Goal: Task Accomplishment & Management: Use online tool/utility

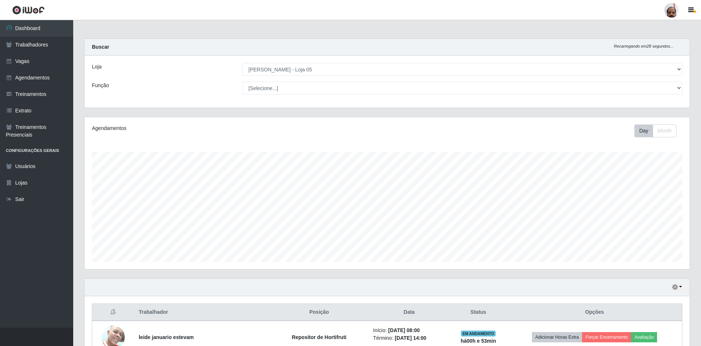
select select "252"
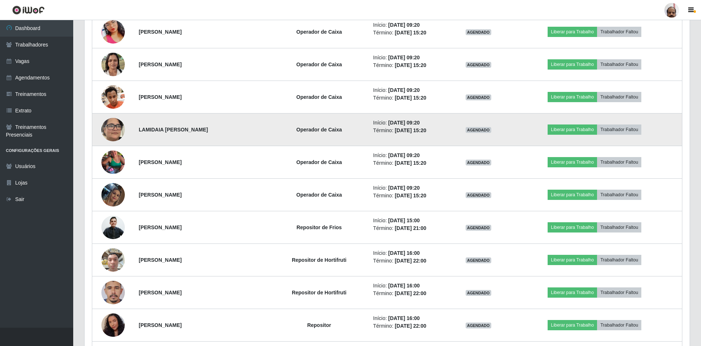
scroll to position [925, 0]
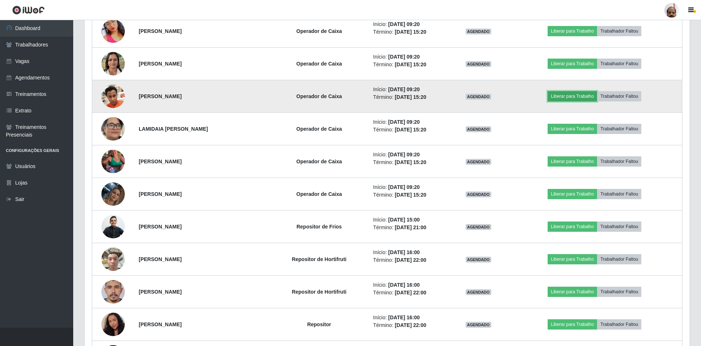
click at [581, 96] on button "Liberar para Trabalho" at bounding box center [572, 96] width 49 height 10
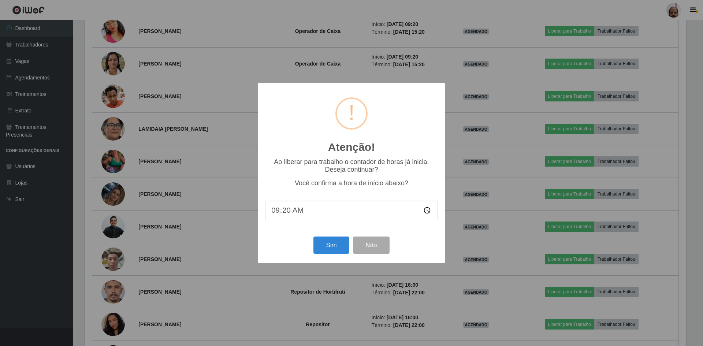
click at [461, 41] on div "Atenção! × Ao liberar para trabalho o contador de horas já inicia. Deseja conti…" at bounding box center [351, 173] width 703 height 346
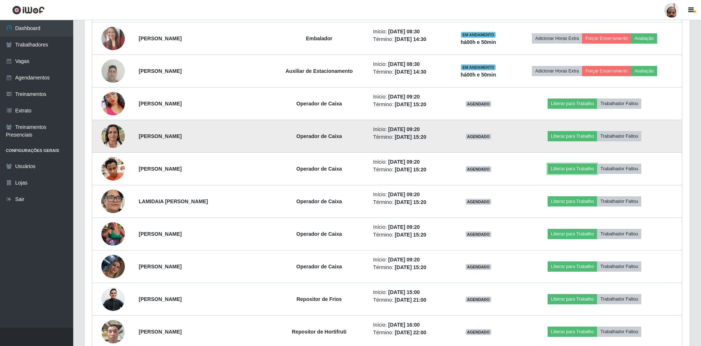
scroll to position [852, 0]
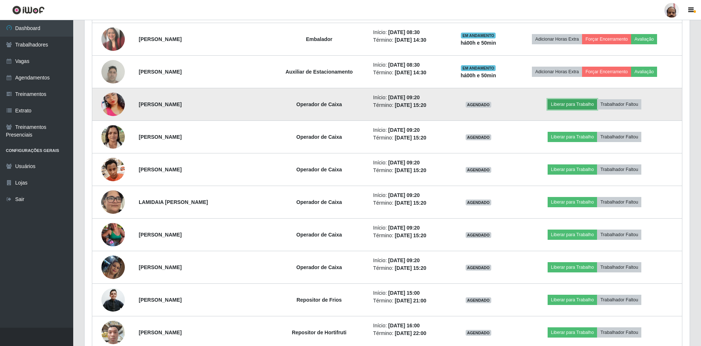
click at [565, 104] on button "Liberar para Trabalho" at bounding box center [572, 104] width 49 height 10
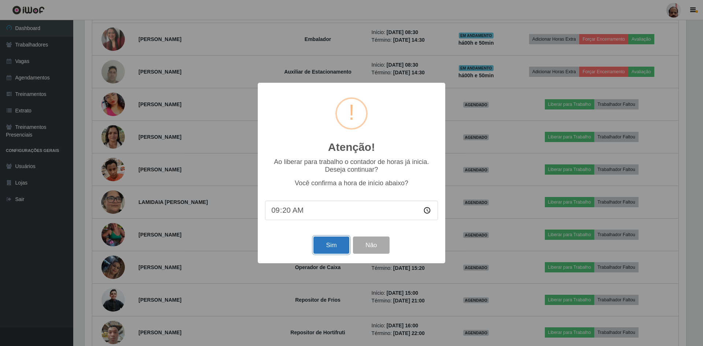
click at [337, 244] on button "Sim" at bounding box center [331, 245] width 36 height 17
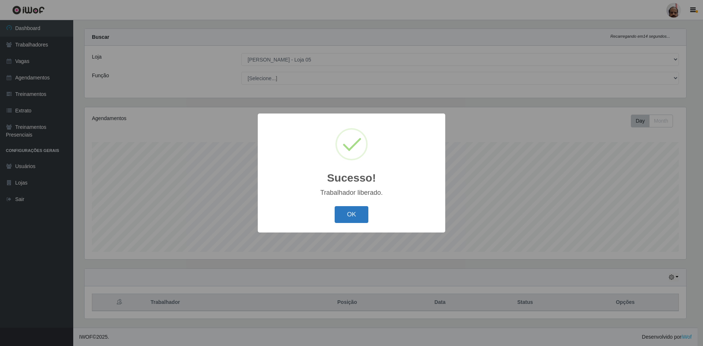
click at [354, 217] on button "OK" at bounding box center [352, 214] width 34 height 17
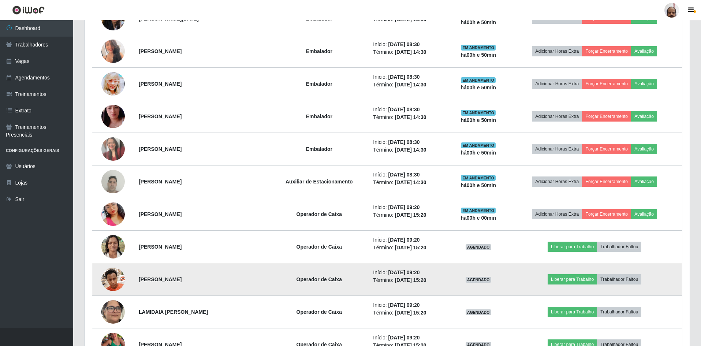
scroll to position [815, 0]
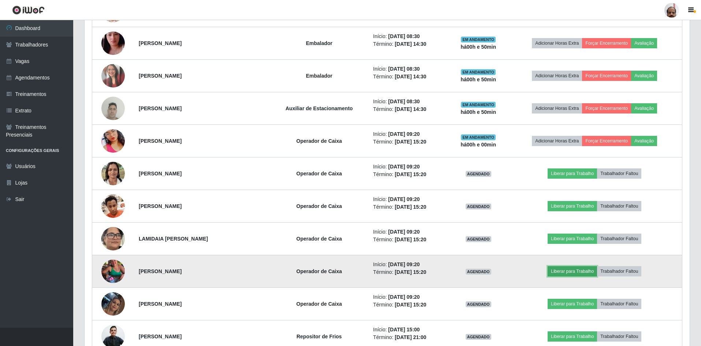
click at [568, 268] on button "Liberar para Trabalho" at bounding box center [572, 271] width 49 height 10
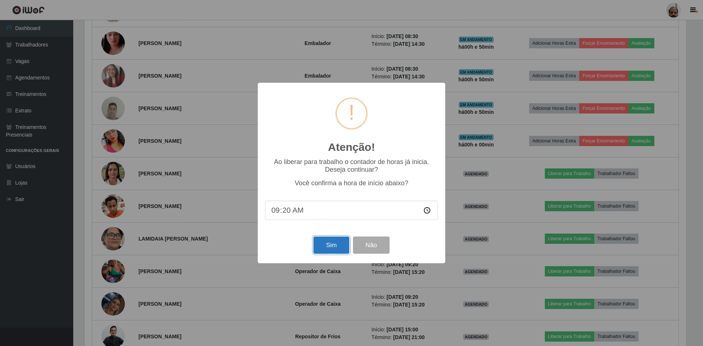
click at [322, 245] on button "Sim" at bounding box center [331, 245] width 36 height 17
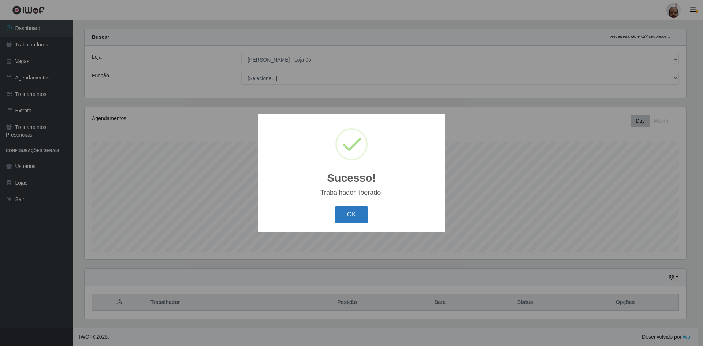
click at [361, 216] on button "OK" at bounding box center [352, 214] width 34 height 17
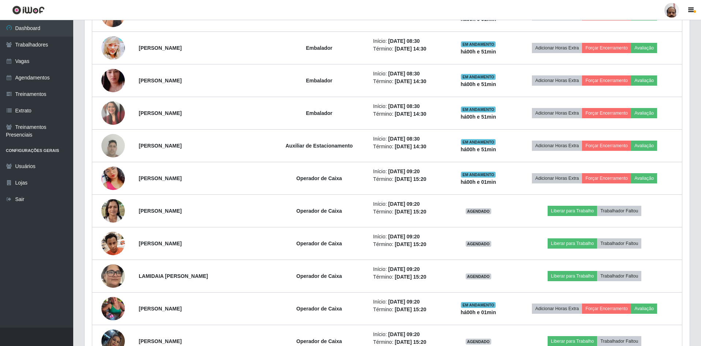
scroll to position [779, 0]
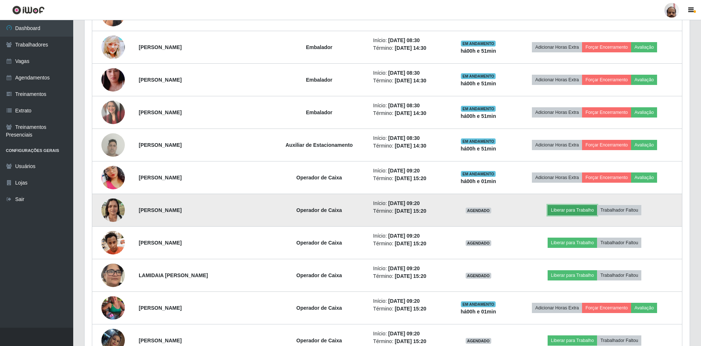
click at [561, 210] on button "Liberar para Trabalho" at bounding box center [572, 210] width 49 height 10
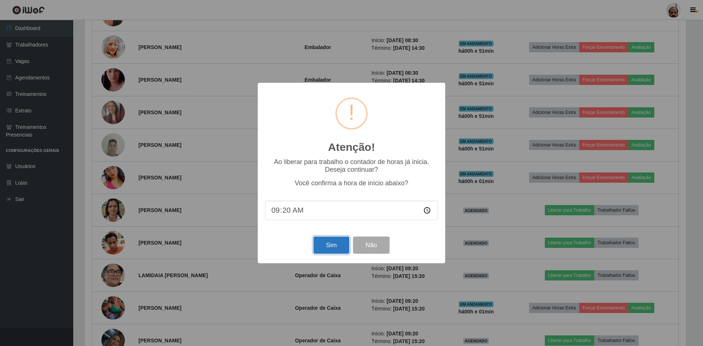
click at [328, 248] on button "Sim" at bounding box center [331, 245] width 36 height 17
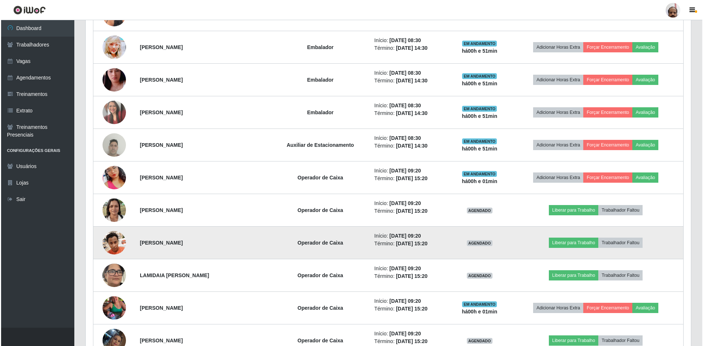
scroll to position [0, 0]
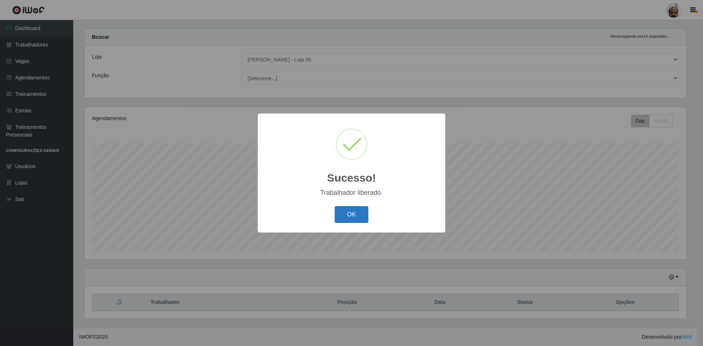
click at [342, 213] on button "OK" at bounding box center [352, 214] width 34 height 17
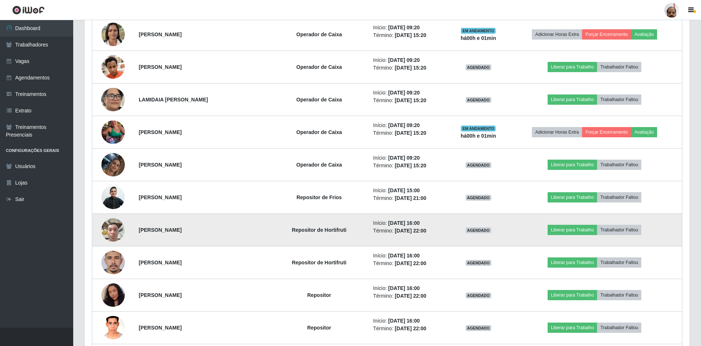
scroll to position [962, 0]
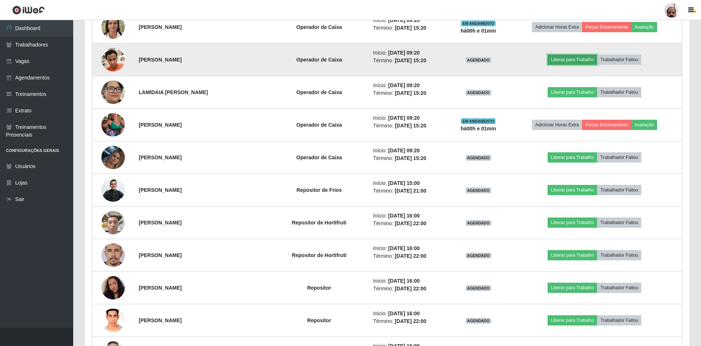
click at [558, 59] on button "Liberar para Trabalho" at bounding box center [572, 60] width 49 height 10
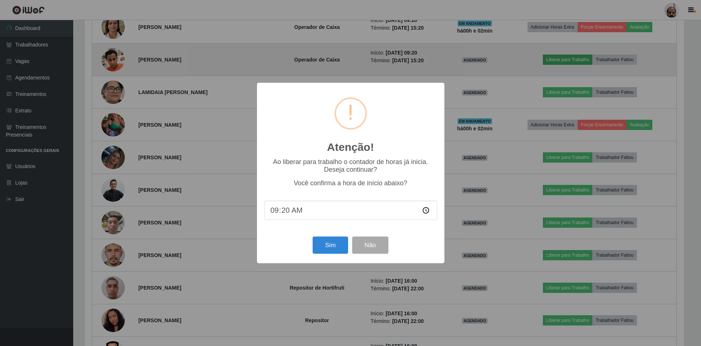
scroll to position [152, 602]
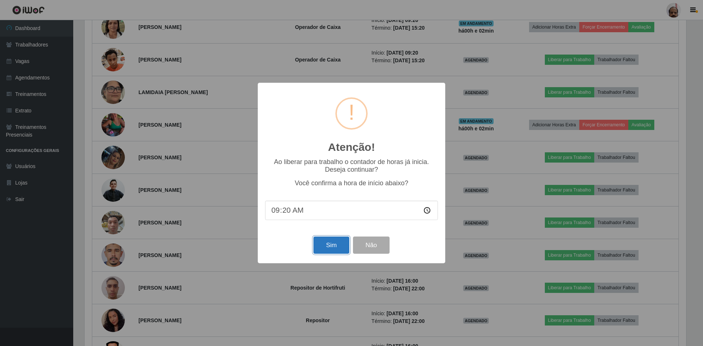
click at [332, 249] on button "Sim" at bounding box center [331, 245] width 36 height 17
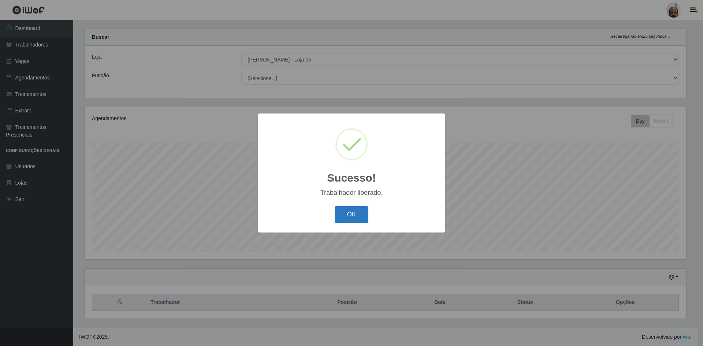
click at [349, 215] on button "OK" at bounding box center [352, 214] width 34 height 17
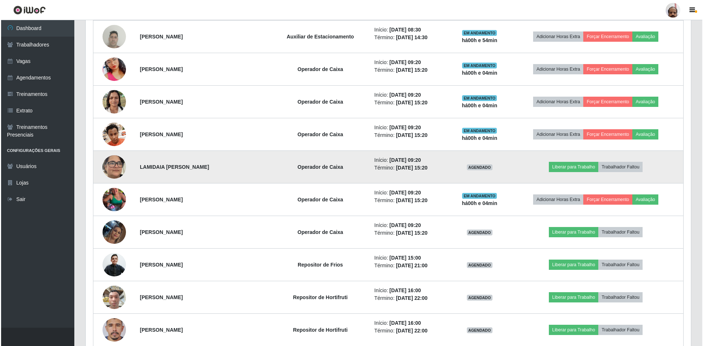
scroll to position [962, 0]
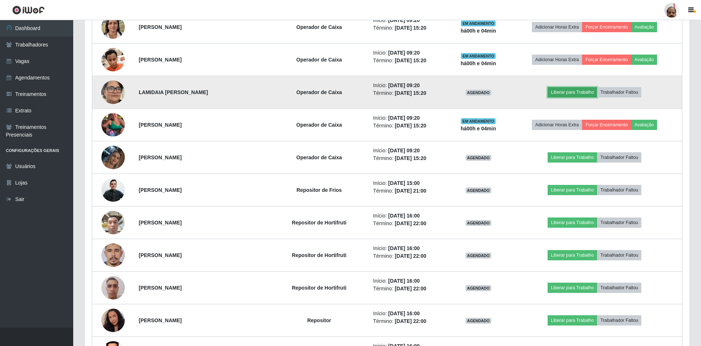
click at [568, 92] on button "Liberar para Trabalho" at bounding box center [572, 92] width 49 height 10
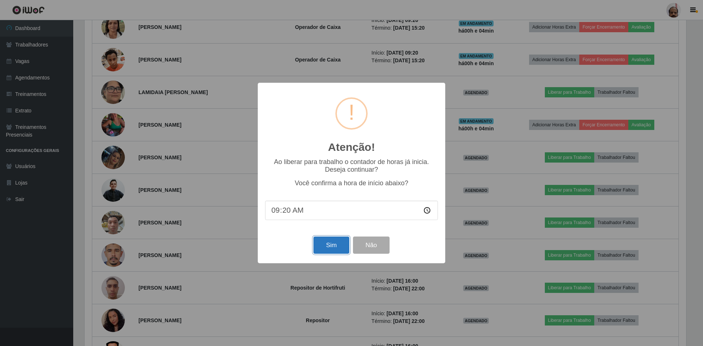
click at [338, 245] on button "Sim" at bounding box center [331, 245] width 36 height 17
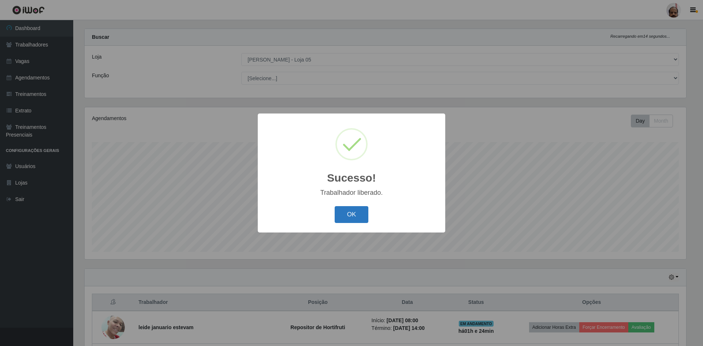
click at [347, 211] on button "OK" at bounding box center [352, 214] width 34 height 17
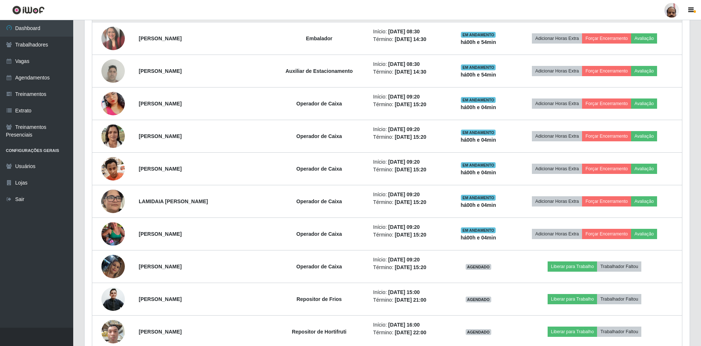
scroll to position [889, 0]
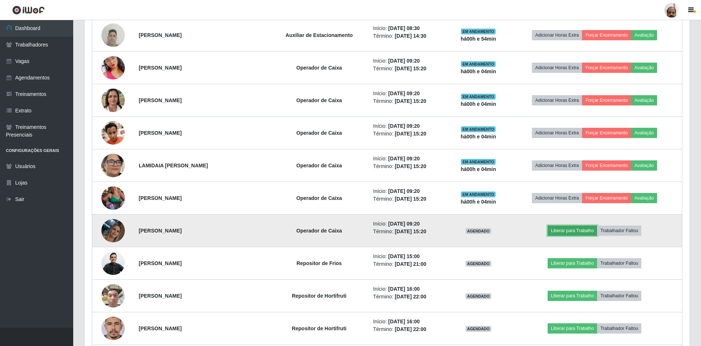
click at [592, 228] on button "Liberar para Trabalho" at bounding box center [572, 231] width 49 height 10
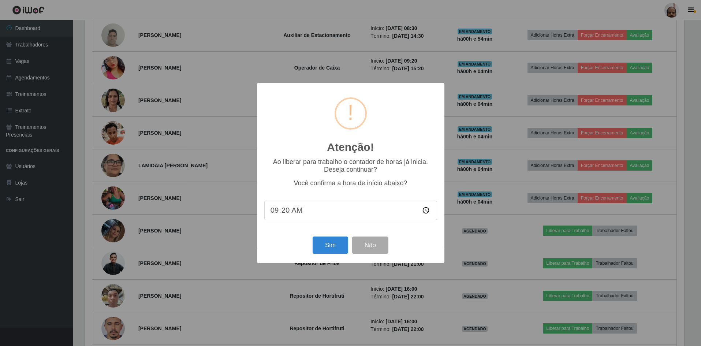
scroll to position [152, 602]
click at [332, 246] on button "Sim" at bounding box center [331, 245] width 36 height 17
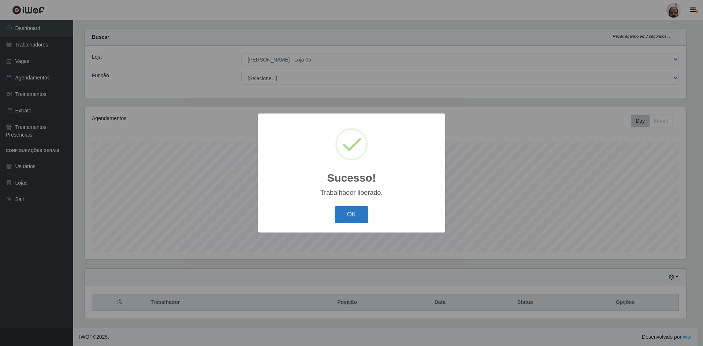
click at [356, 217] on button "OK" at bounding box center [352, 214] width 34 height 17
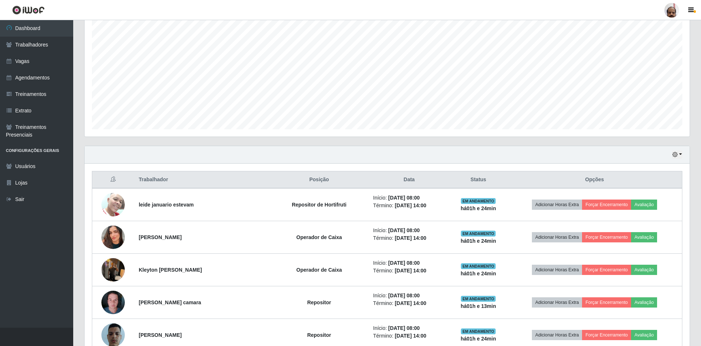
scroll to position [120, 0]
